Goal: Information Seeking & Learning: Learn about a topic

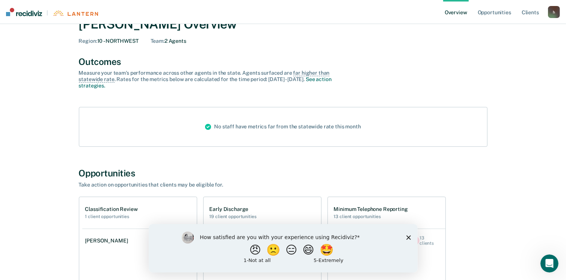
scroll to position [75, 0]
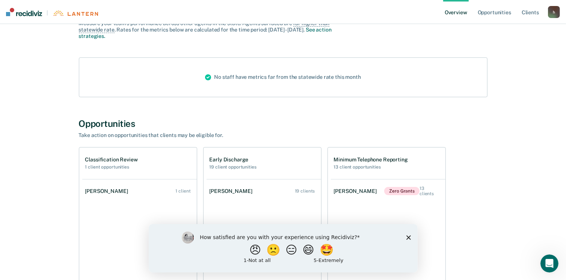
click at [411, 240] on div "How satisfied are you with your experience using Recidiviz? 😠 🙁 😑 😄 🤩 1 - Not a…" at bounding box center [282, 248] width 269 height 48
click at [409, 239] on icon "Close survey" at bounding box center [408, 237] width 5 height 5
